Goal: Use online tool/utility: Utilize a website feature to perform a specific function

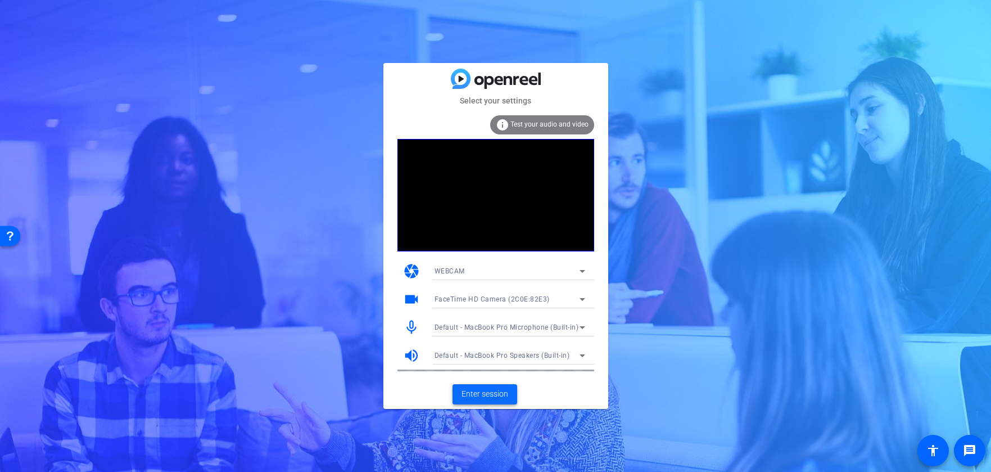
click at [466, 394] on span "Enter session" at bounding box center [484, 394] width 47 height 12
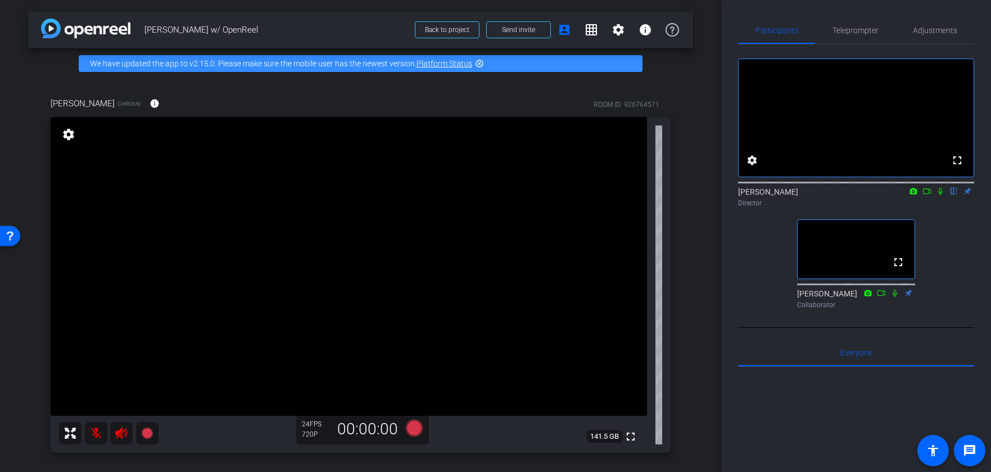
click at [948, 230] on div "fullscreen settings [PERSON_NAME] flip Director fullscreen [PERSON_NAME] Collab…" at bounding box center [856, 178] width 236 height 269
click at [939, 195] on icon at bounding box center [940, 191] width 9 height 8
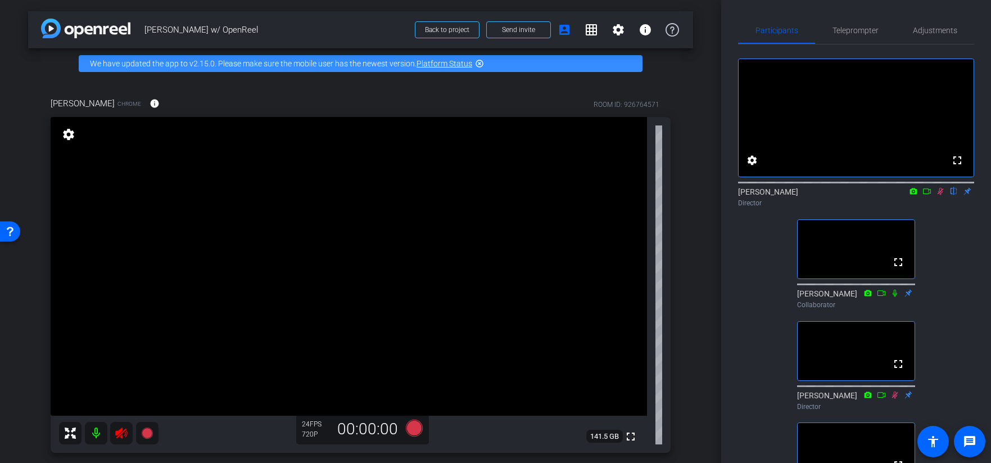
click at [944, 195] on icon at bounding box center [940, 191] width 9 height 8
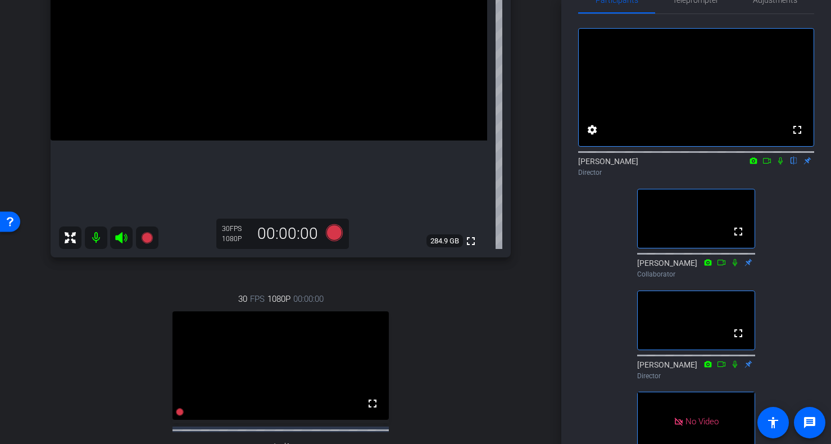
scroll to position [28, 0]
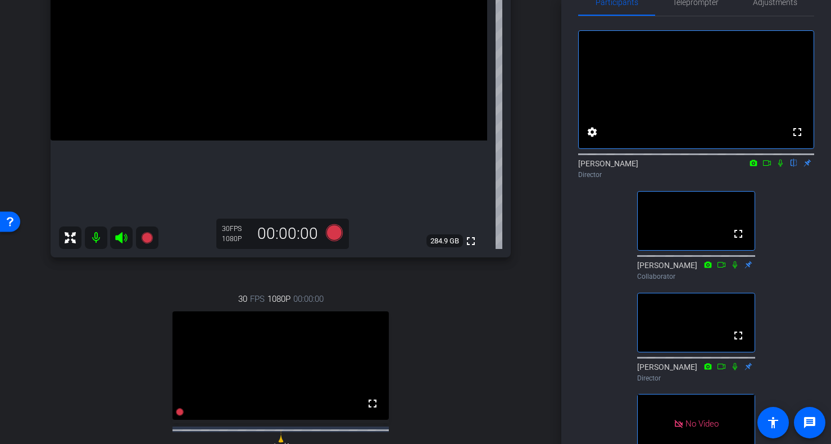
type input "test"
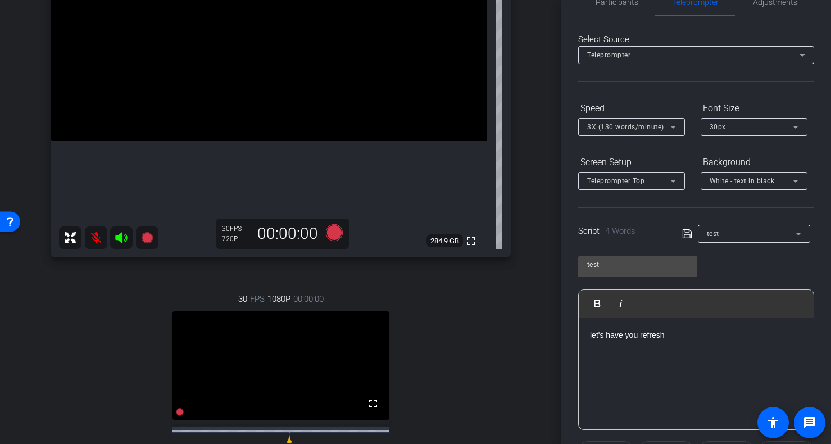
scroll to position [0, 0]
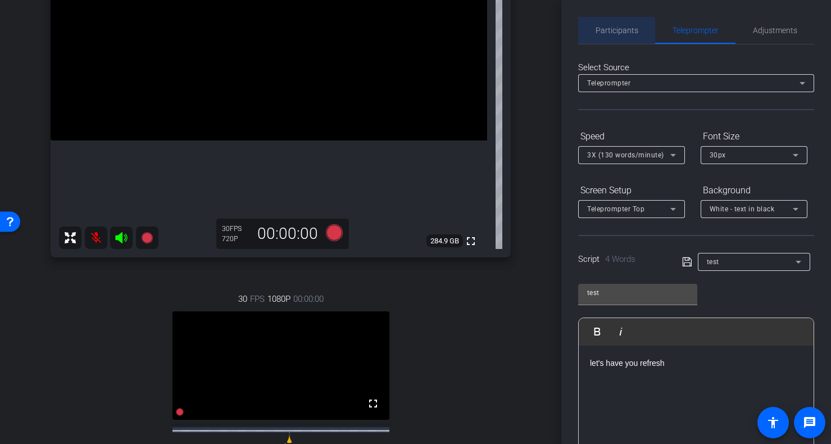
drag, startPoint x: 625, startPoint y: 38, endPoint x: 610, endPoint y: 31, distance: 16.1
click at [622, 37] on span "Participants" at bounding box center [617, 30] width 43 height 27
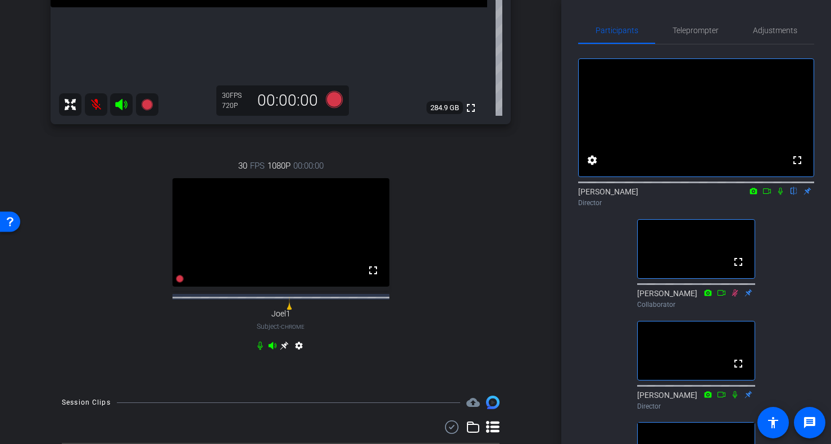
scroll to position [378, 0]
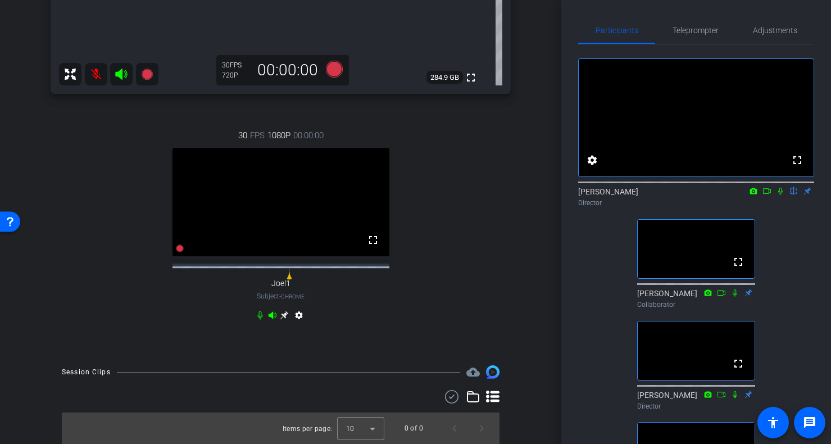
click at [430, 200] on div "30 FPS 1080P 00:00:00 fullscreen Joel1 Subject - Chrome settings" at bounding box center [281, 227] width 460 height 232
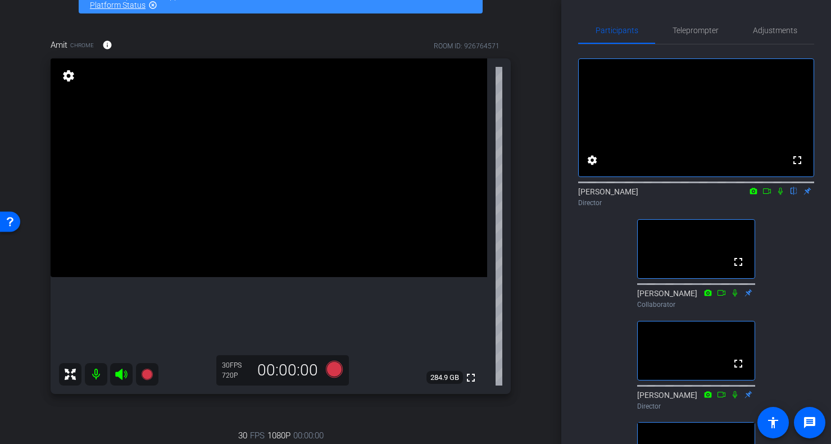
scroll to position [0, 0]
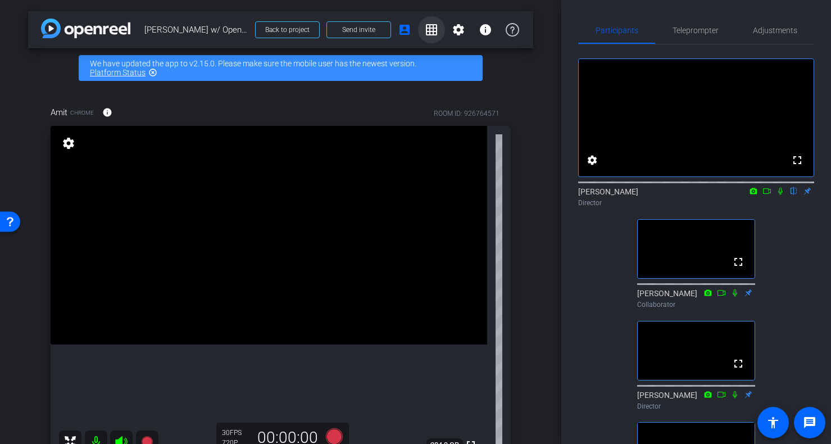
click at [434, 25] on mat-icon "grid_on" at bounding box center [431, 29] width 13 height 13
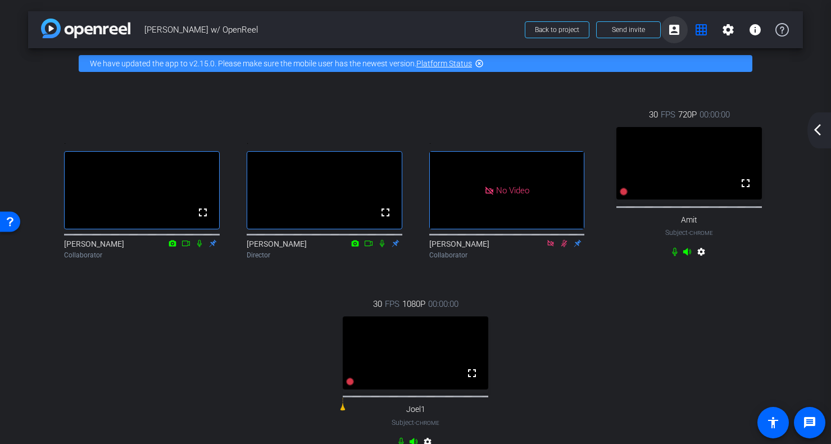
click at [671, 35] on mat-icon "account_box" at bounding box center [674, 29] width 13 height 13
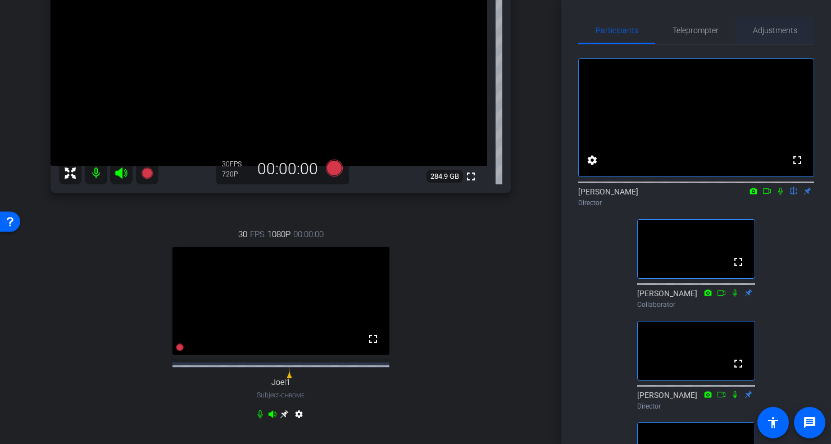
click at [780, 31] on span "Adjustments" at bounding box center [775, 30] width 44 height 8
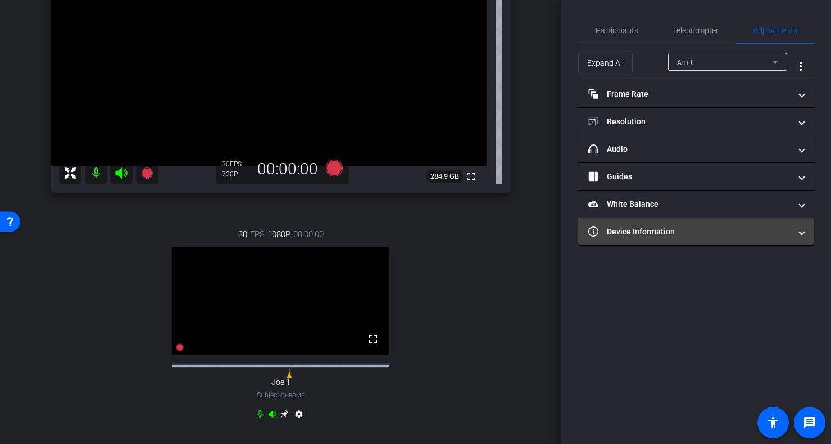
click at [804, 229] on mat-expansion-panel-header "Device Information" at bounding box center [696, 231] width 236 height 27
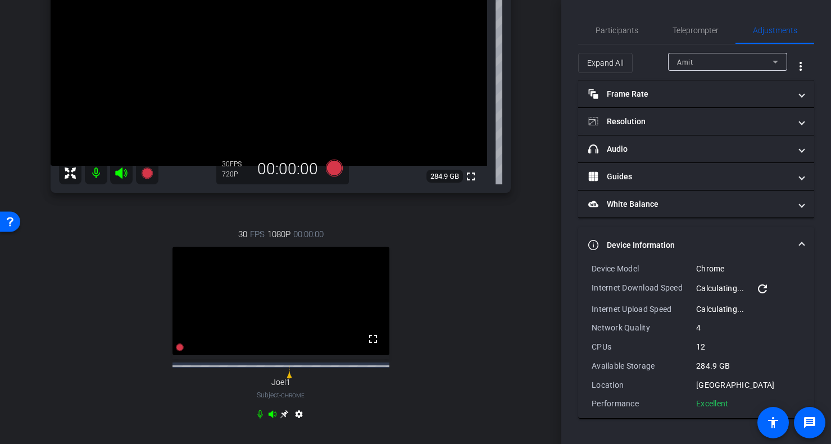
click at [703, 55] on div "Amit" at bounding box center [725, 62] width 96 height 14
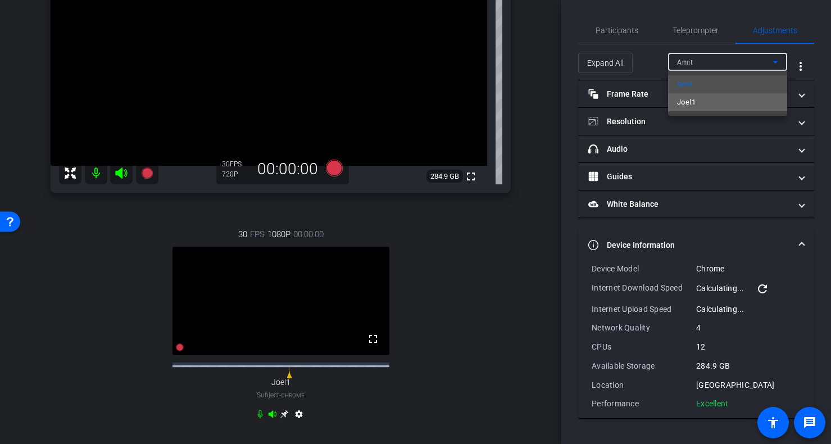
click at [699, 99] on mat-option "Joel1" at bounding box center [727, 102] width 119 height 18
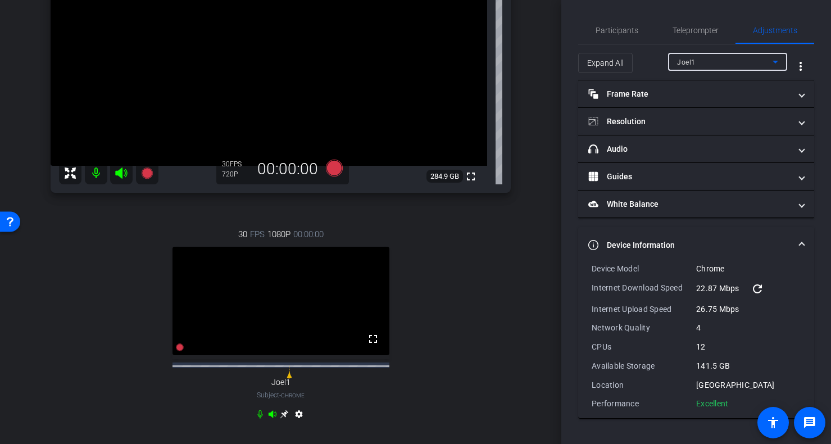
click at [754, 59] on div "Joel1" at bounding box center [725, 62] width 96 height 14
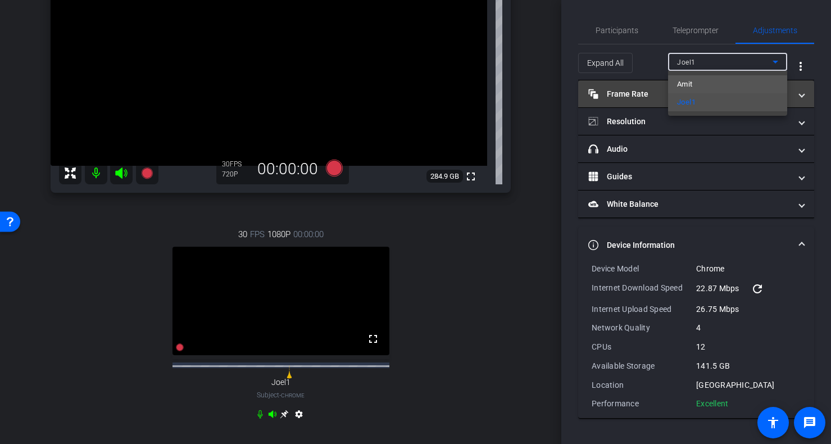
click at [737, 82] on mat-option "Amit" at bounding box center [727, 84] width 119 height 18
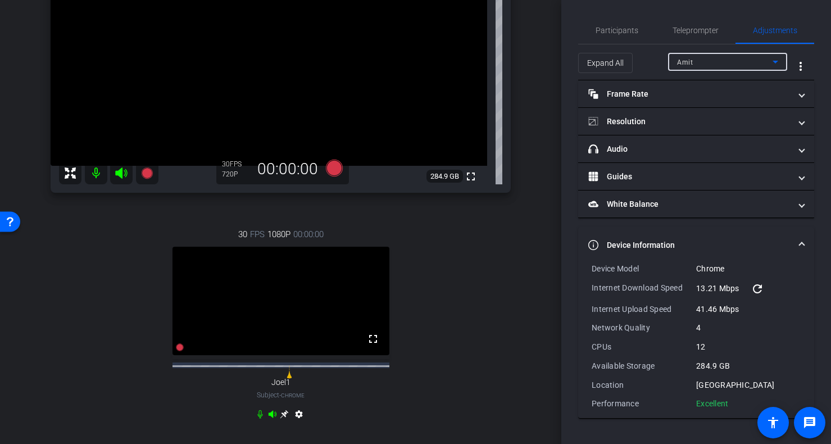
click at [696, 61] on div "Amit" at bounding box center [725, 62] width 96 height 14
click at [700, 97] on mat-option "Joel1" at bounding box center [727, 102] width 119 height 18
click at [614, 27] on span "Participants" at bounding box center [617, 30] width 43 height 8
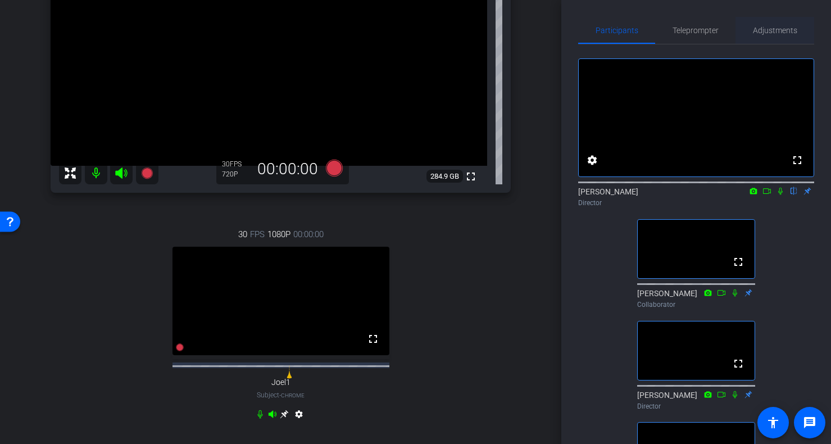
click at [768, 31] on span "Adjustments" at bounding box center [775, 30] width 44 height 8
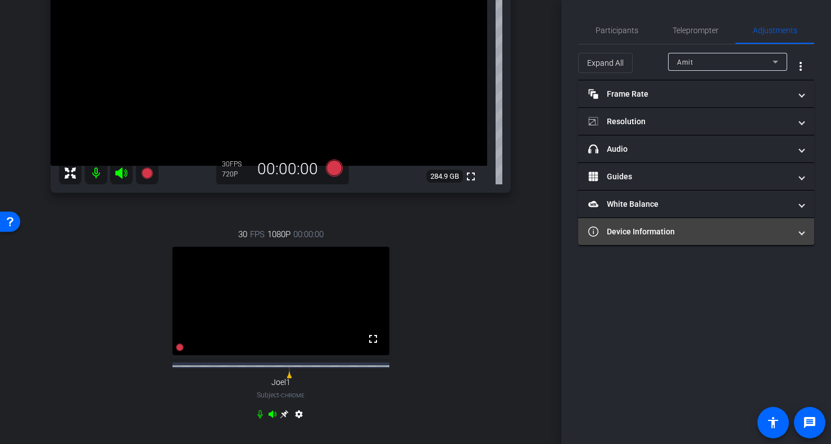
click at [711, 224] on mat-expansion-panel-header "Device Information" at bounding box center [696, 231] width 236 height 27
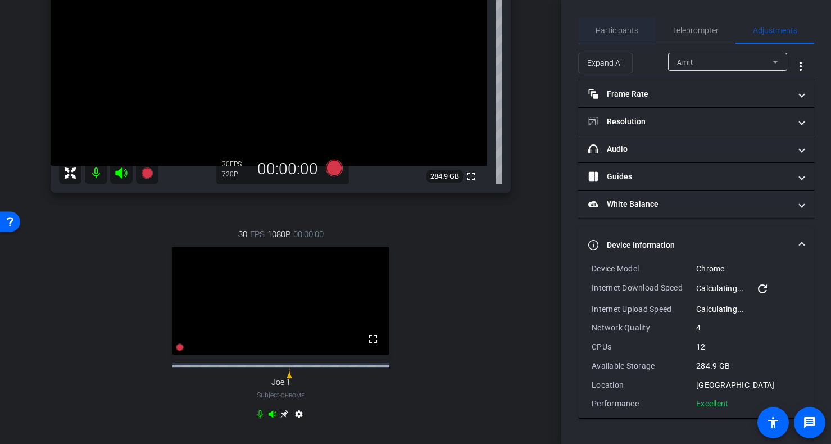
click at [622, 31] on span "Participants" at bounding box center [617, 30] width 43 height 8
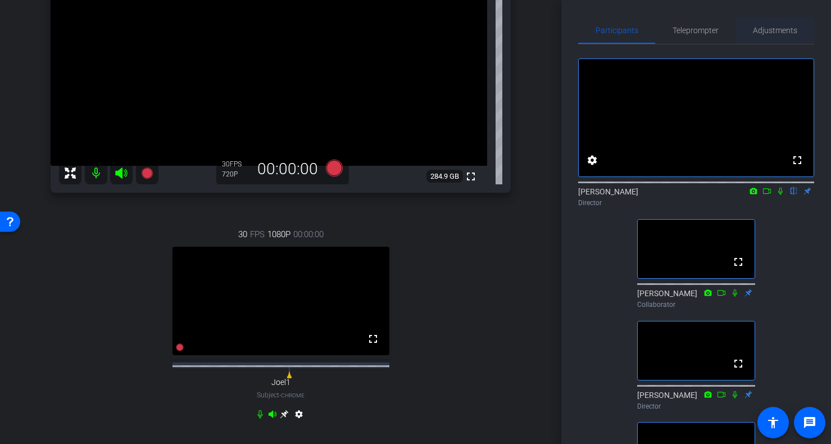
click at [787, 28] on span "Adjustments" at bounding box center [775, 30] width 44 height 8
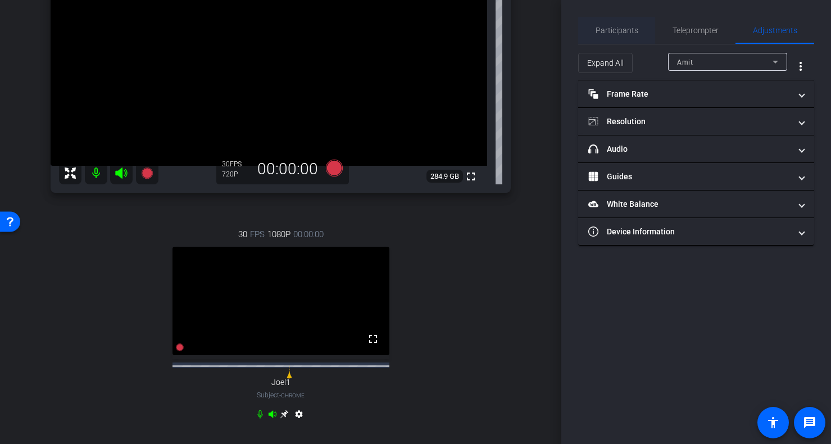
click at [624, 33] on span "Participants" at bounding box center [617, 30] width 43 height 8
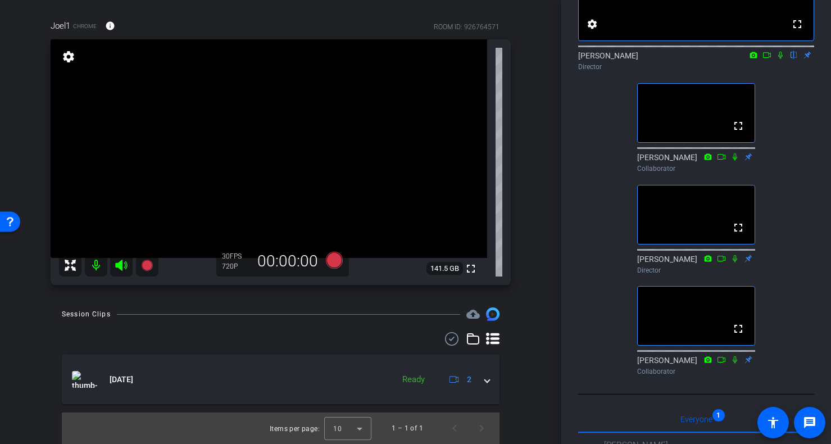
scroll to position [134, 0]
